Goal: Task Accomplishment & Management: Use online tool/utility

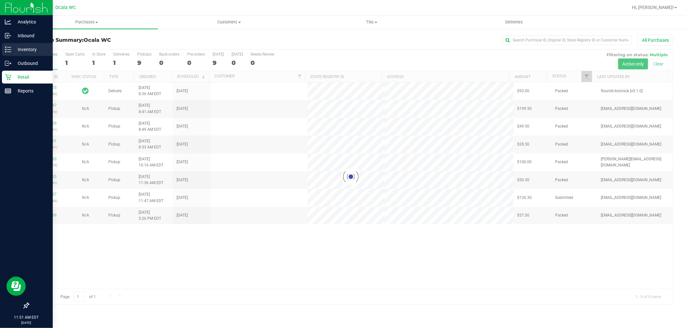
click at [21, 51] on p "Inventory" at bounding box center [30, 50] width 39 height 8
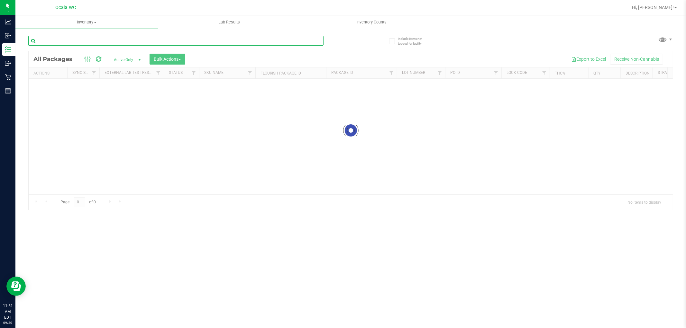
click at [100, 39] on input "text" at bounding box center [175, 41] width 295 height 10
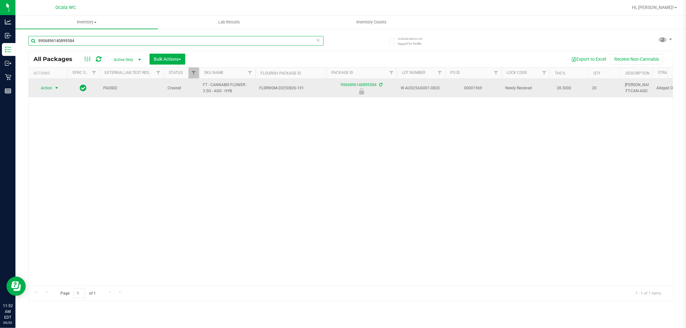
type input "9906896140899584"
click at [49, 89] on span "Action" at bounding box center [43, 88] width 17 height 9
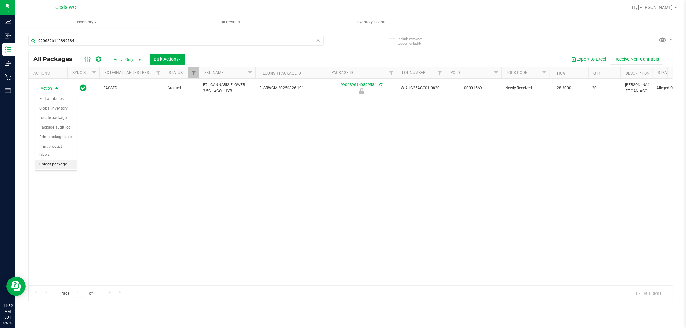
click at [48, 168] on li "Unlock package" at bounding box center [55, 165] width 41 height 10
